Goal: Information Seeking & Learning: Compare options

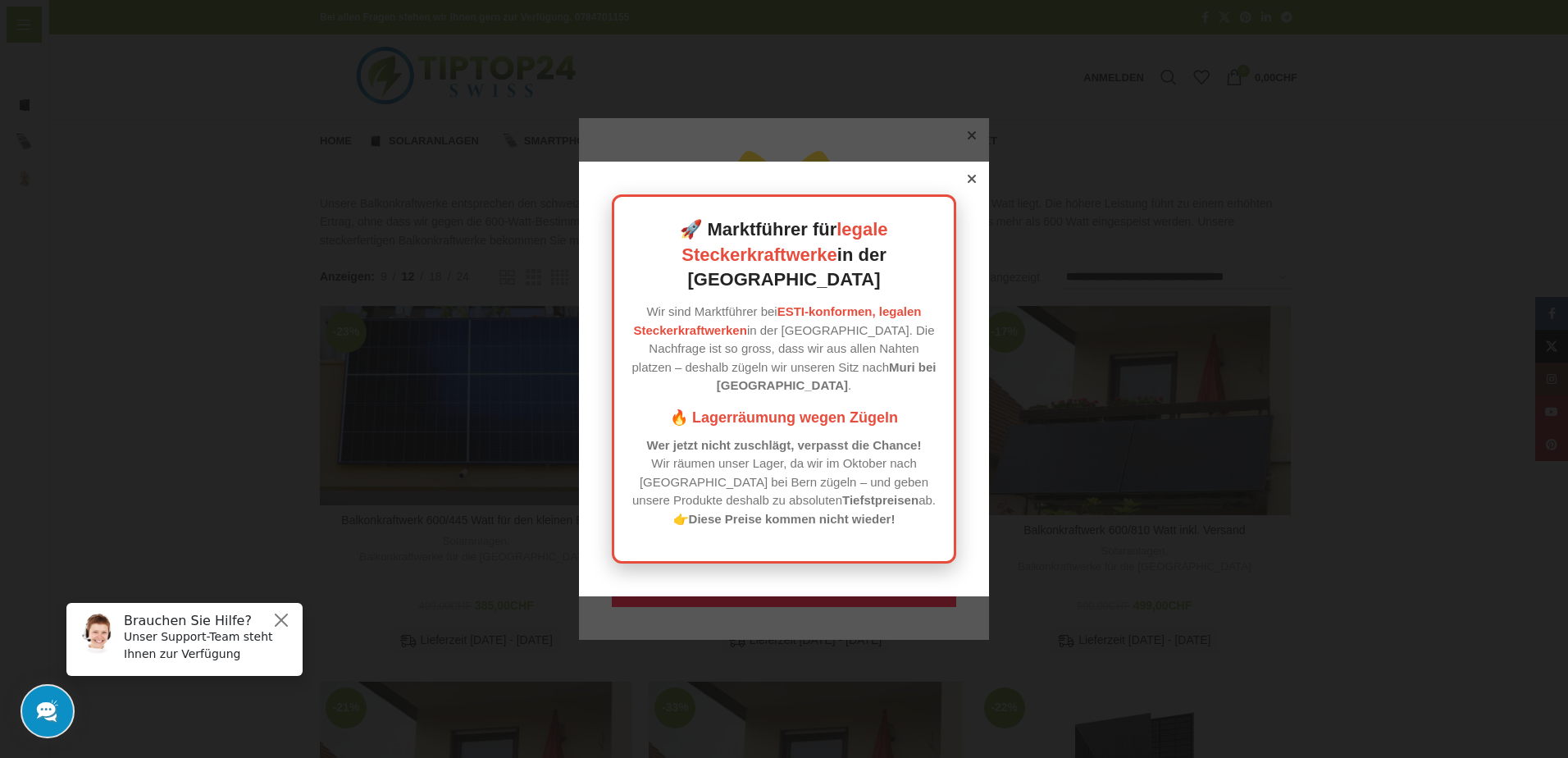
click at [968, 183] on icon at bounding box center [971, 179] width 8 height 8
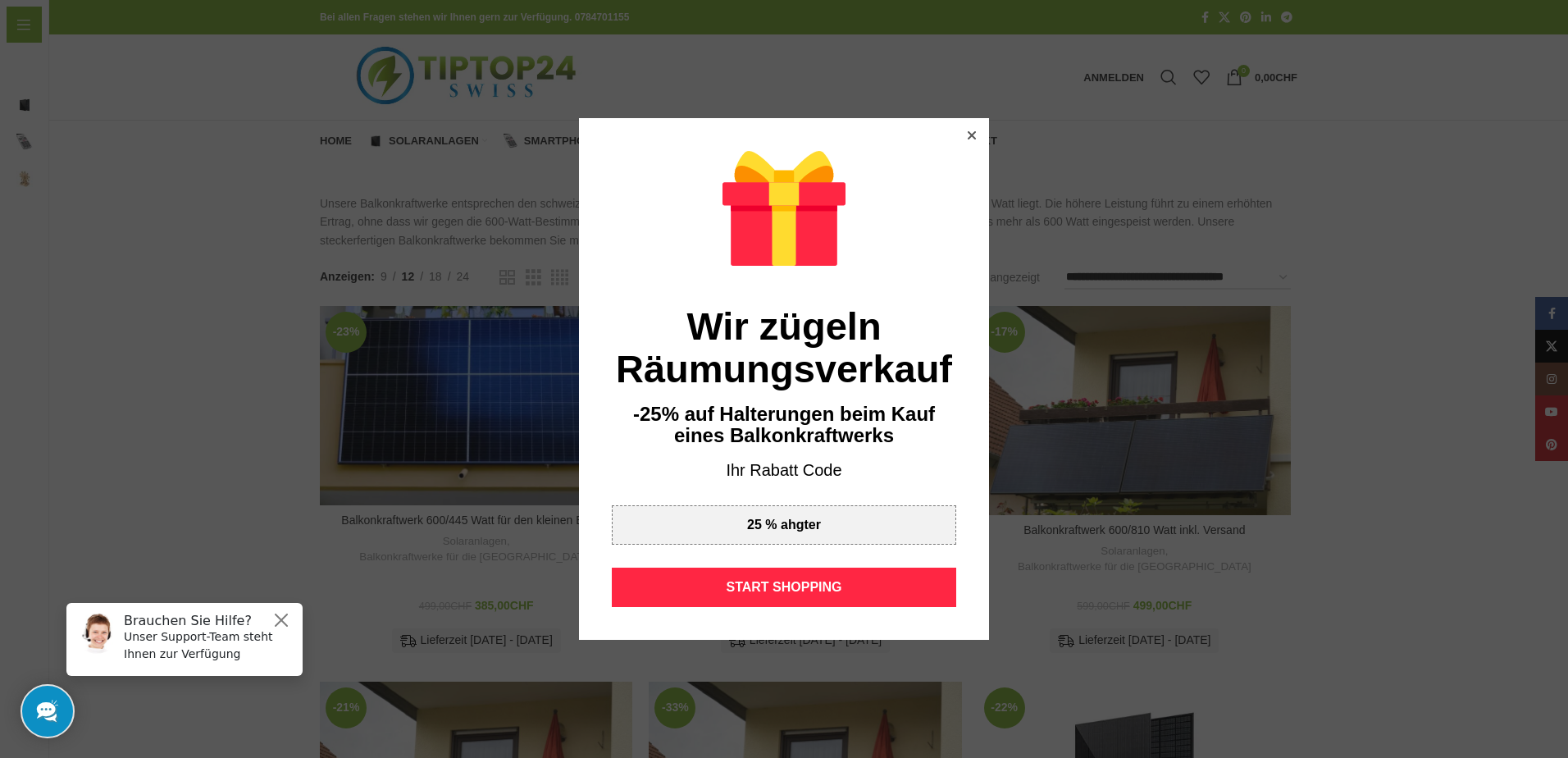
click at [964, 129] on div at bounding box center [971, 135] width 14 height 14
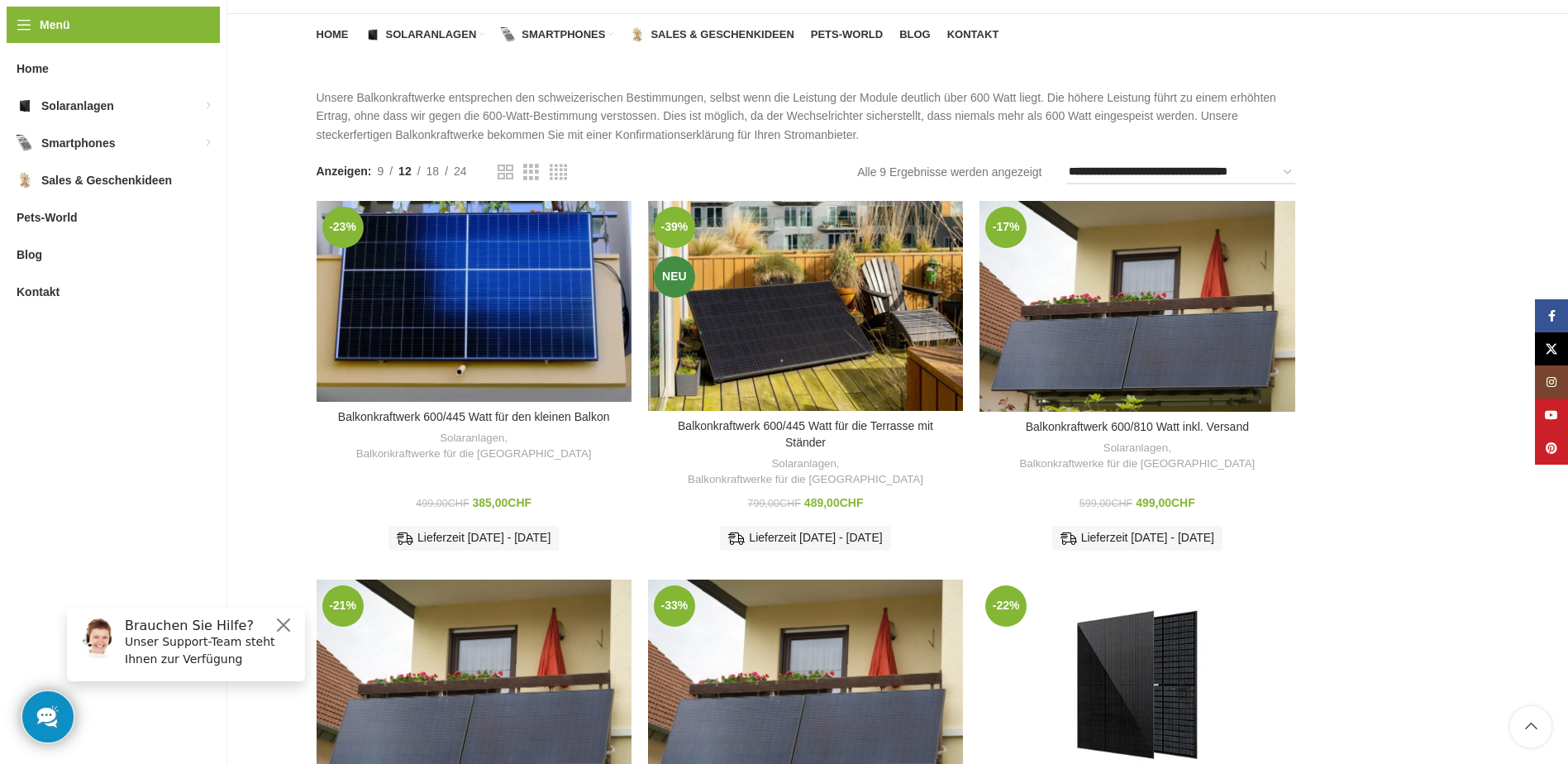
scroll to position [103, 0]
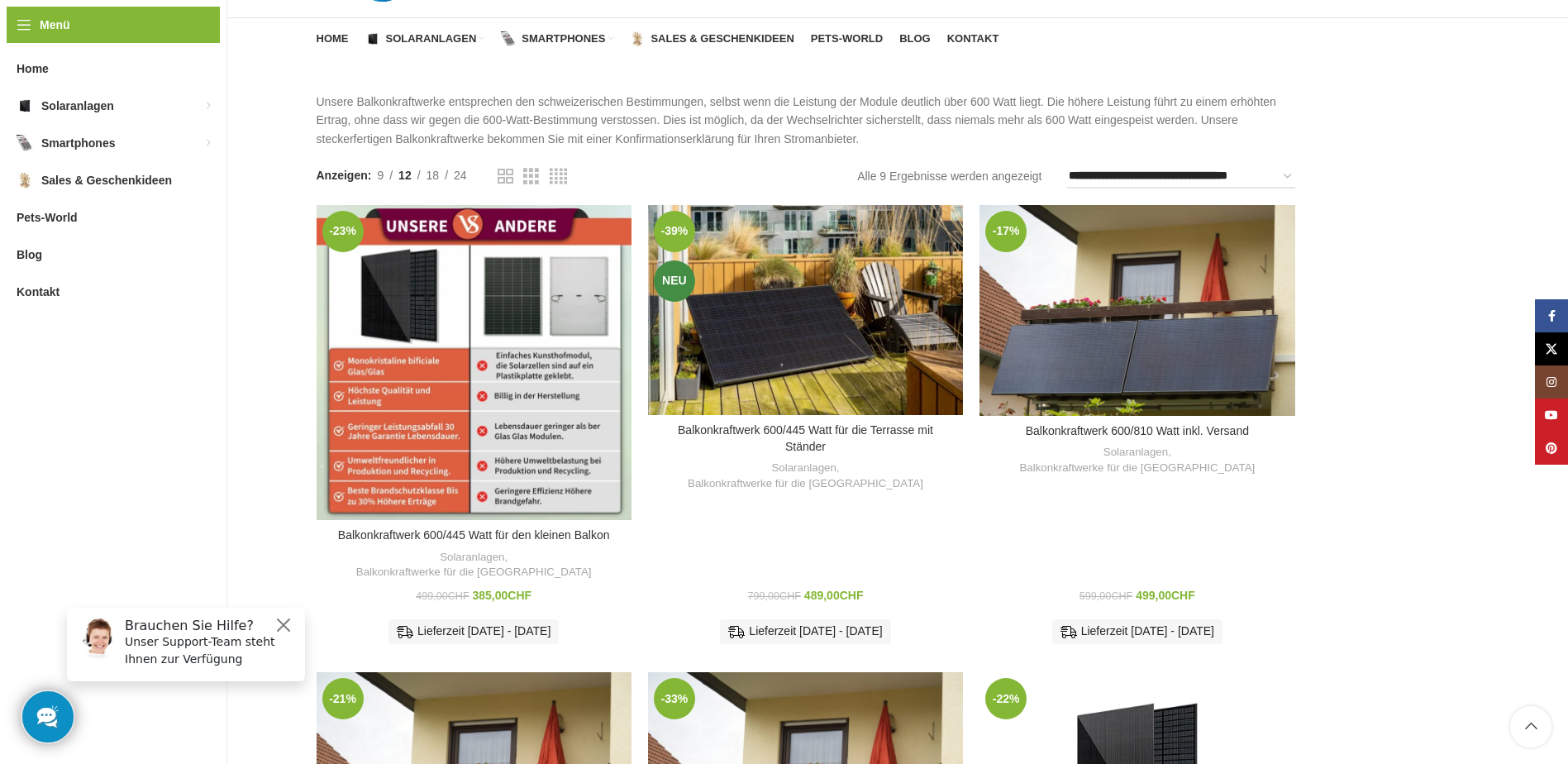
click at [436, 326] on div "Balkonkraftwerk 600/445 Watt für den kleinen Balkon" at bounding box center [455, 363] width 40 height 315
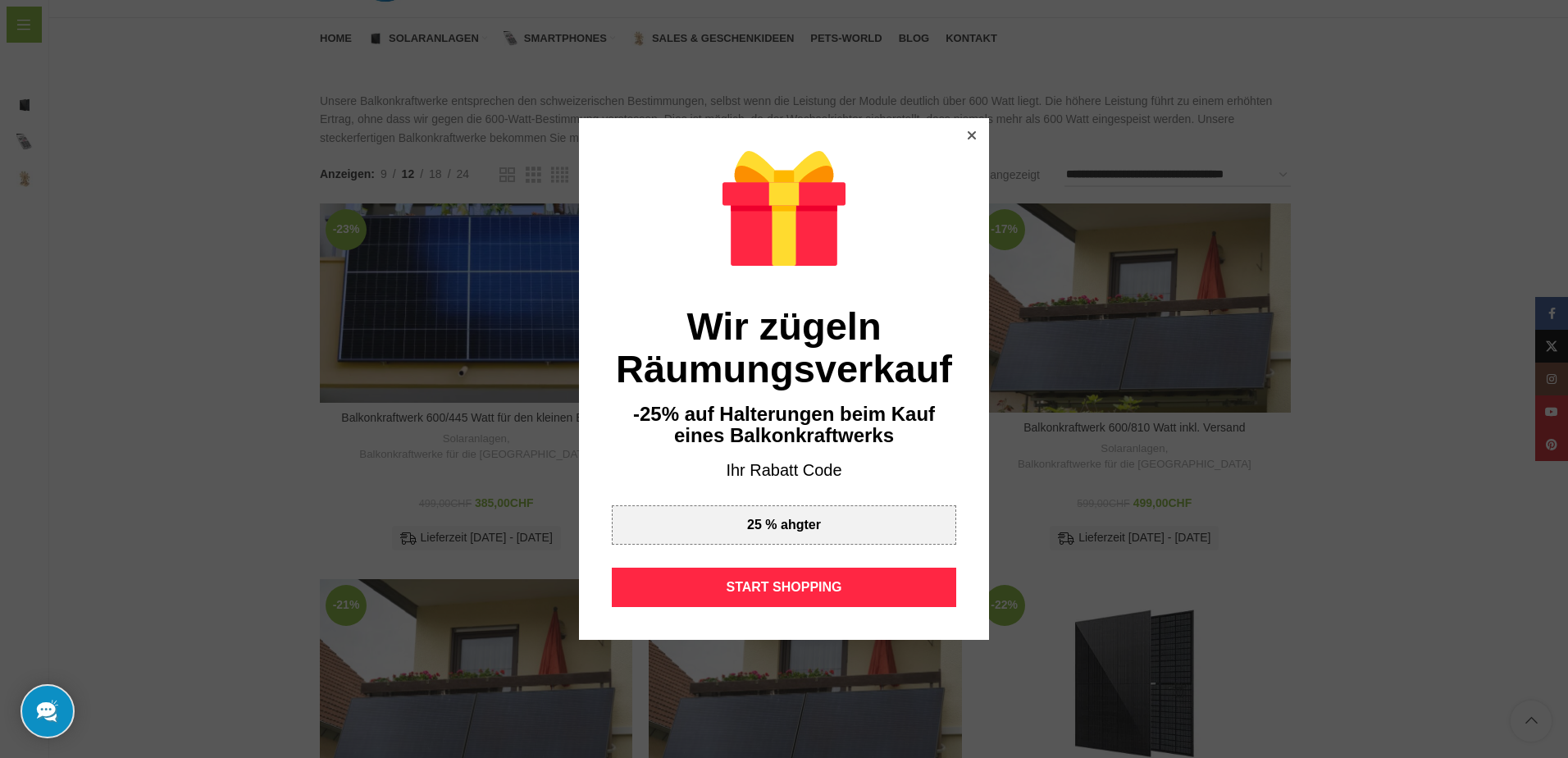
click at [968, 135] on icon at bounding box center [971, 135] width 8 height 8
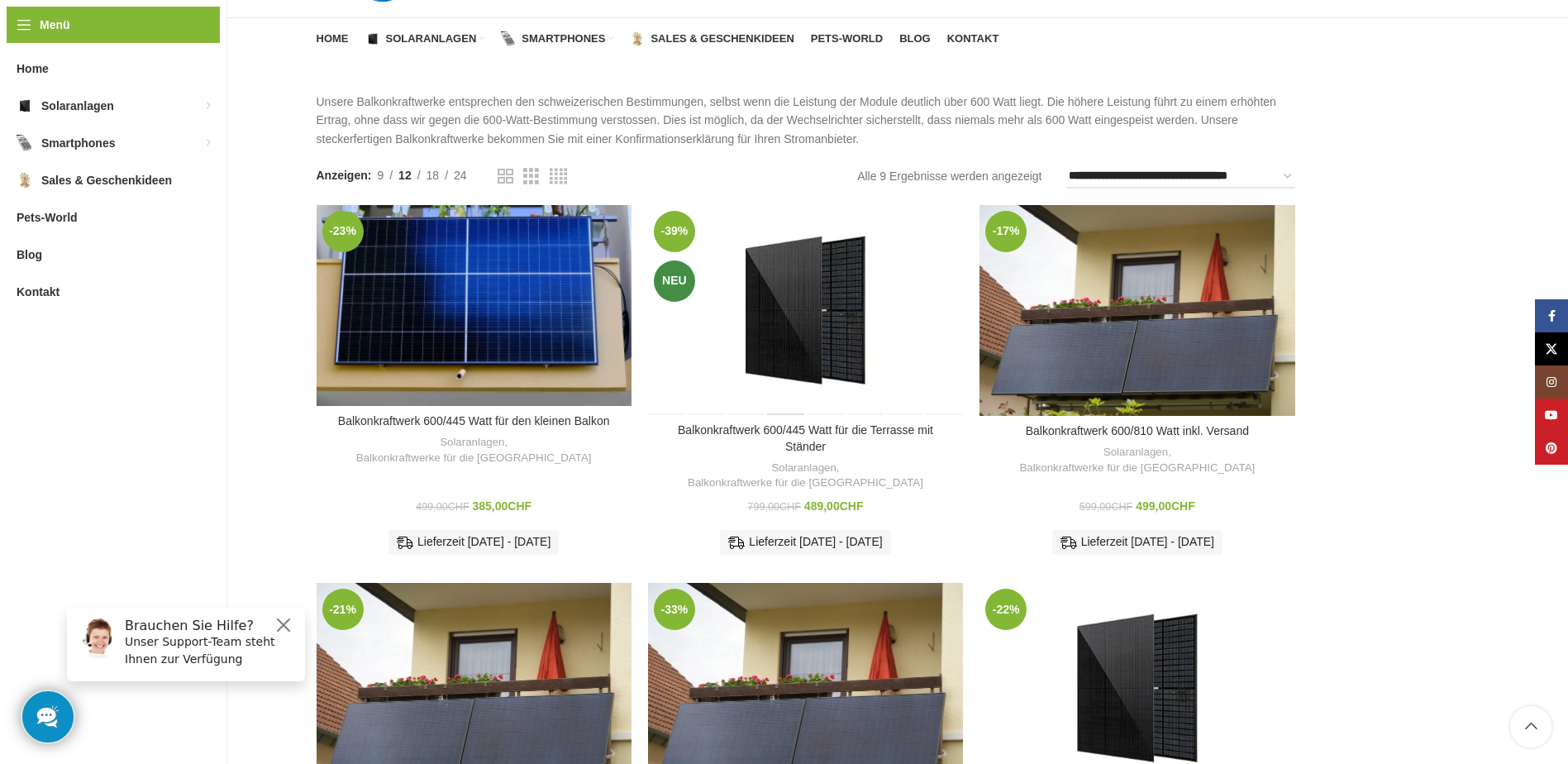
click at [794, 305] on div "Balkonkraftwerk 600/445 Watt für die Terrasse mit Ständer" at bounding box center [786, 310] width 40 height 210
